Goal: Find specific page/section: Find specific page/section

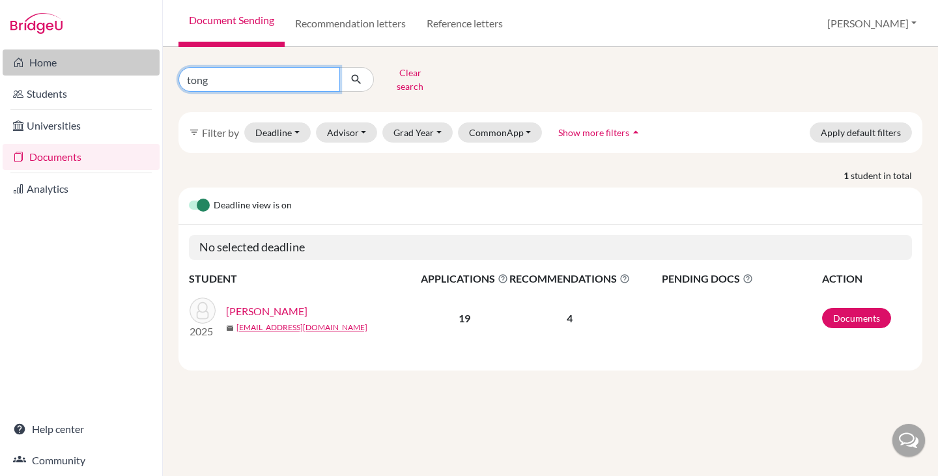
drag, startPoint x: 223, startPoint y: 74, endPoint x: 126, endPoint y: 71, distance: 97.8
click at [126, 71] on div "Home Students Universities Documents Analytics Help center Community Document S…" at bounding box center [469, 238] width 938 height 476
type input "[PERSON_NAME]"
click button "submit" at bounding box center [356, 79] width 35 height 25
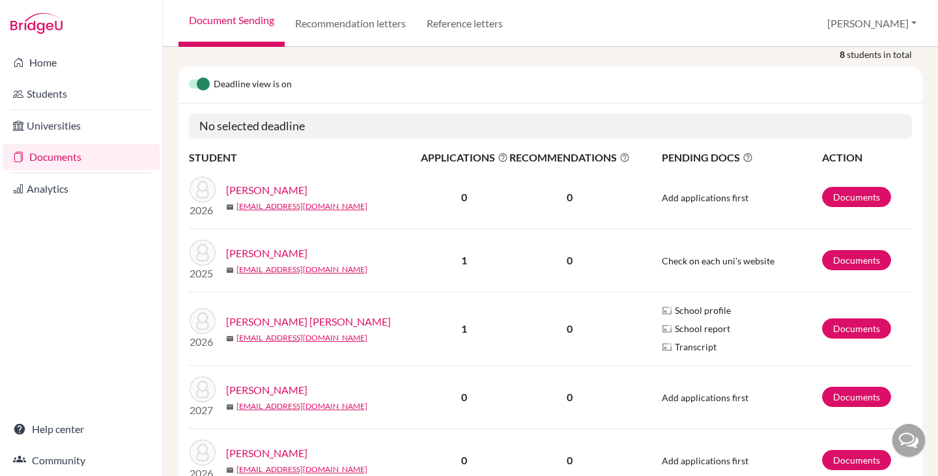
scroll to position [130, 0]
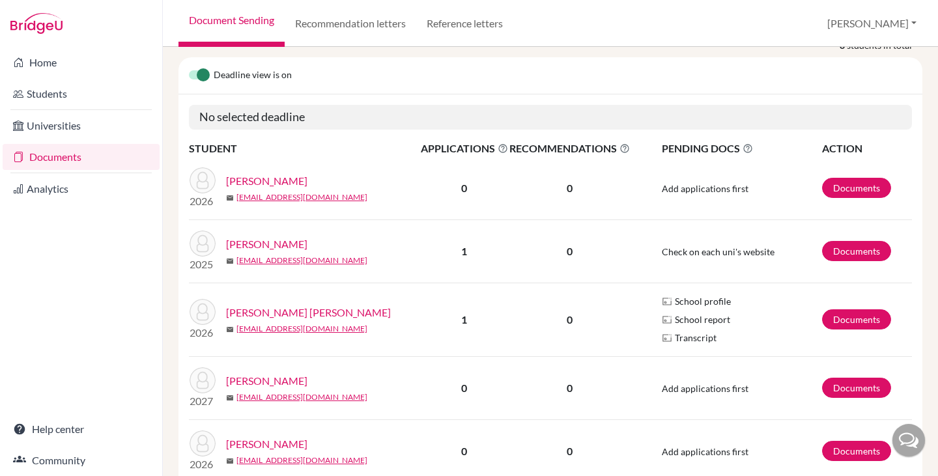
click at [285, 305] on link "[PERSON_NAME] [PERSON_NAME]" at bounding box center [308, 313] width 165 height 16
